Goal: Find specific page/section

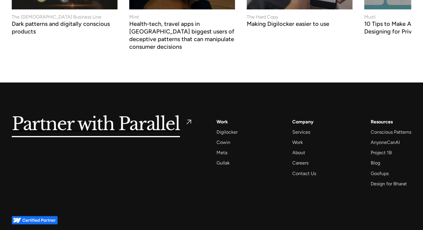
scroll to position [2508, 0]
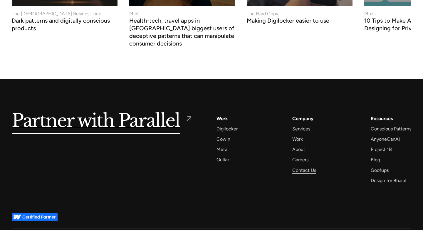
click at [306, 166] on div "Contact Us" at bounding box center [304, 170] width 24 height 8
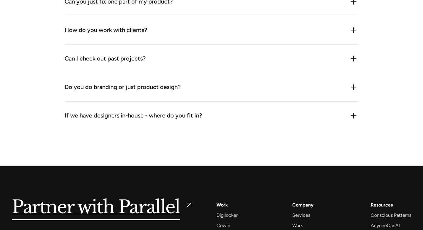
scroll to position [687, 0]
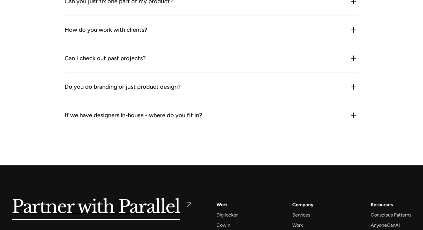
click at [280, 119] on div "If we have designers in-house - where do you fit in?" at bounding box center [212, 115] width 294 height 9
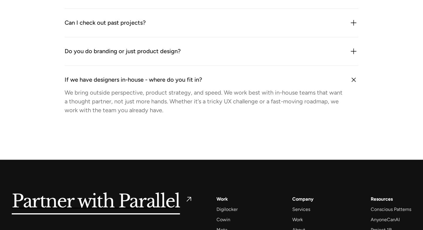
scroll to position [819, 0]
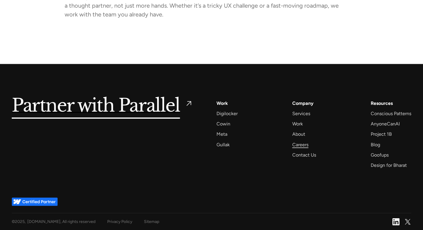
click at [302, 145] on div "Careers" at bounding box center [300, 145] width 16 height 8
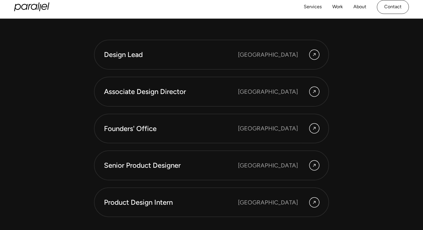
scroll to position [1572, 0]
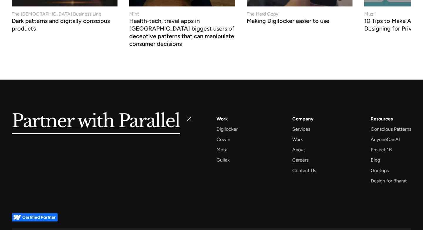
click at [294, 156] on div "Careers" at bounding box center [300, 160] width 16 height 8
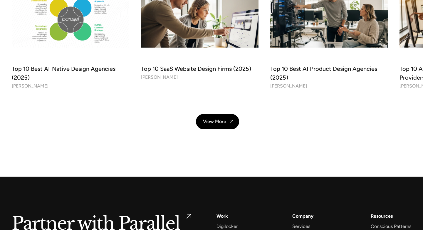
scroll to position [2106, 0]
